Goal: Browse casually

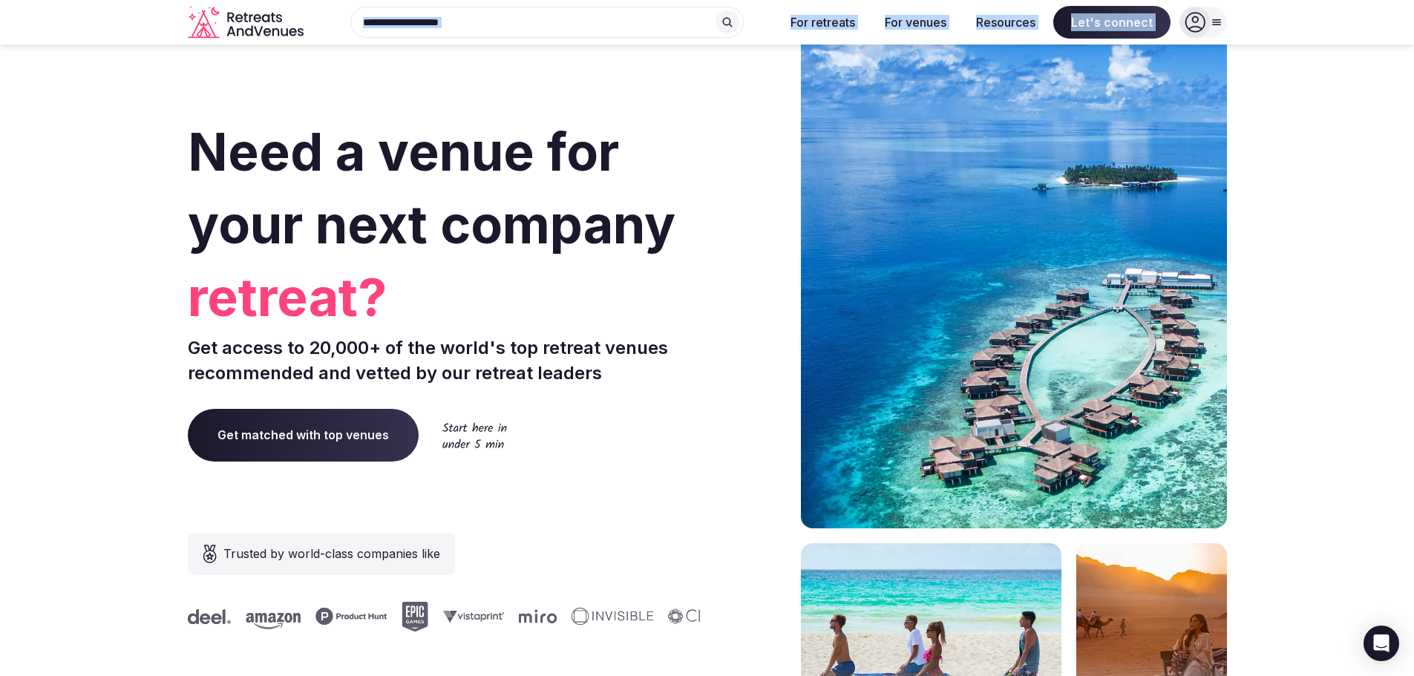
drag, startPoint x: 144, startPoint y: 46, endPoint x: 149, endPoint y: 160, distance: 114.4
drag, startPoint x: 149, startPoint y: 160, endPoint x: 131, endPoint y: 186, distance: 31.5
click at [147, 162] on section "Need a venue for your next company retreat? Get access to 20,000+ of the world'…" at bounding box center [707, 444] width 1414 height 895
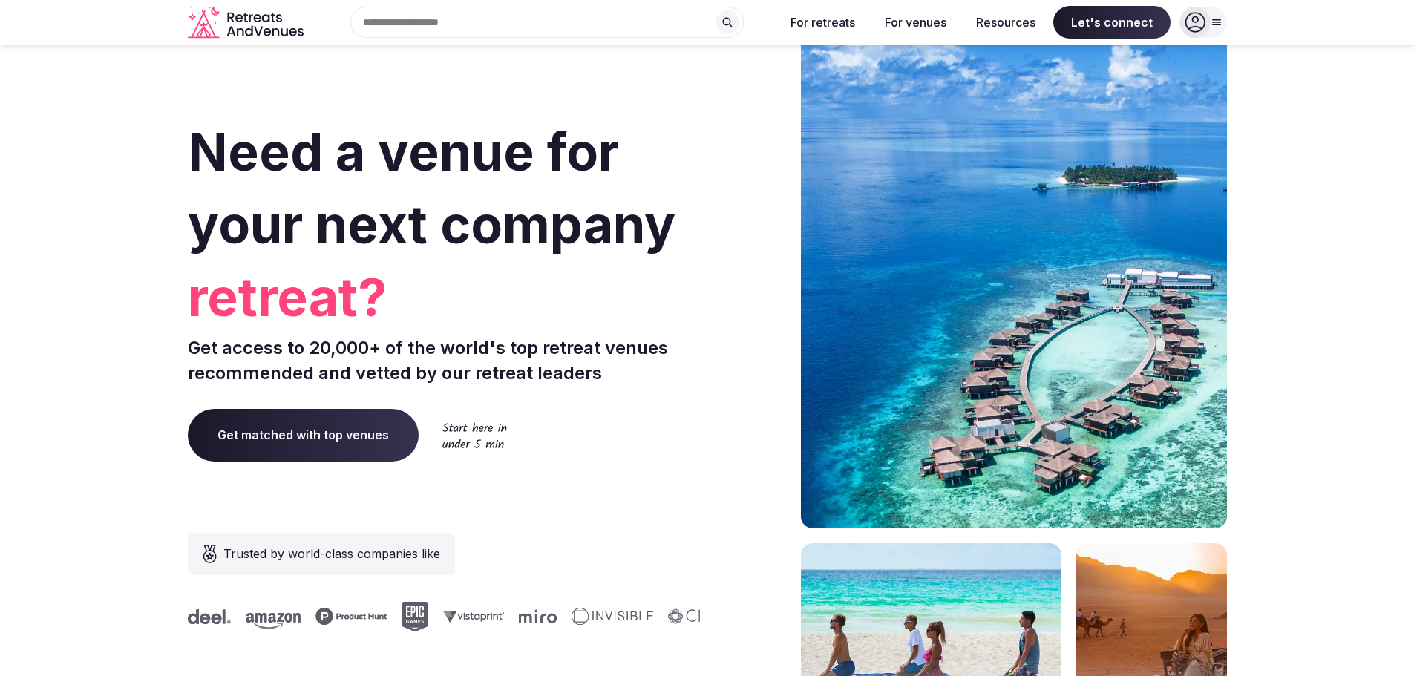
click at [33, 313] on section "Need a venue for your next company retreat? Get access to 20,000+ of the world'…" at bounding box center [707, 444] width 1414 height 895
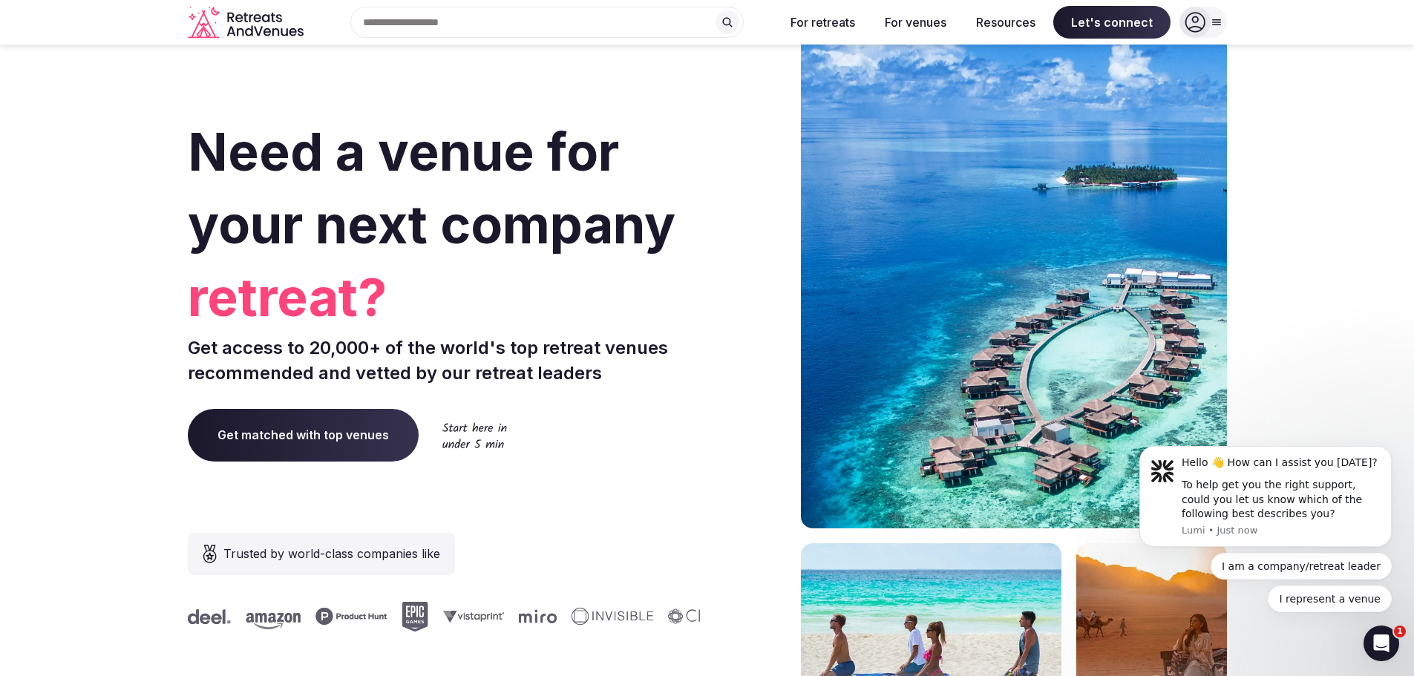
click at [10, 230] on section "Need a venue for your next company retreat? Get access to 20,000+ of the world'…" at bounding box center [707, 444] width 1414 height 895
click at [124, 198] on section "Need a venue for your next company offsite? Get access to 20,000+ of the world'…" at bounding box center [707, 444] width 1414 height 895
